Goal: Find specific page/section: Find specific page/section

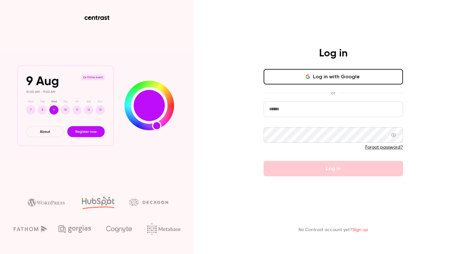
click at [312, 74] on button "Log in with Google" at bounding box center [333, 76] width 139 height 15
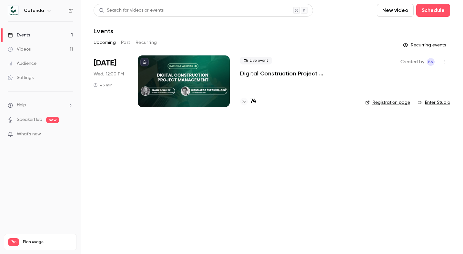
click at [86, 53] on main "Search for videos or events New video Schedule Events Upcoming Past Recurring R…" at bounding box center [272, 127] width 382 height 254
click at [23, 40] on link "Events 1" at bounding box center [40, 35] width 81 height 14
